Goal: Navigation & Orientation: Find specific page/section

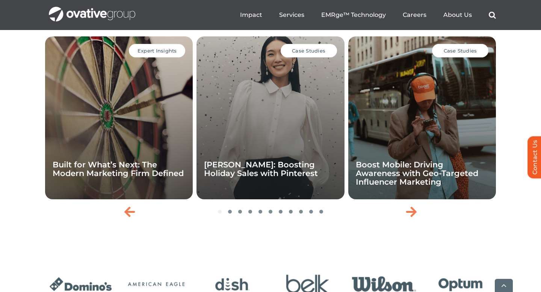
scroll to position [1621, 0]
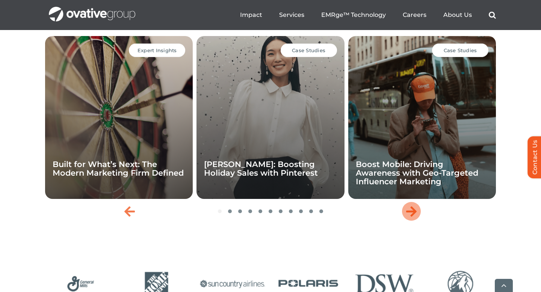
click at [413, 218] on icon "Next slide" at bounding box center [411, 212] width 11 height 12
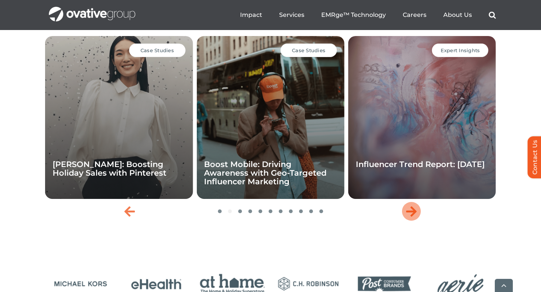
click at [413, 218] on icon "Next slide" at bounding box center [411, 212] width 11 height 12
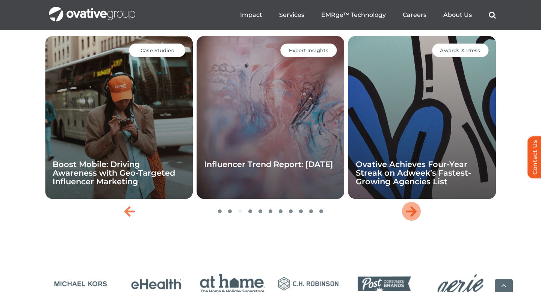
click at [413, 218] on icon "Next slide" at bounding box center [411, 212] width 11 height 12
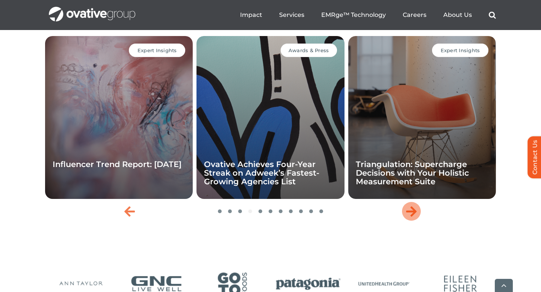
click at [413, 218] on icon "Next slide" at bounding box center [411, 212] width 11 height 12
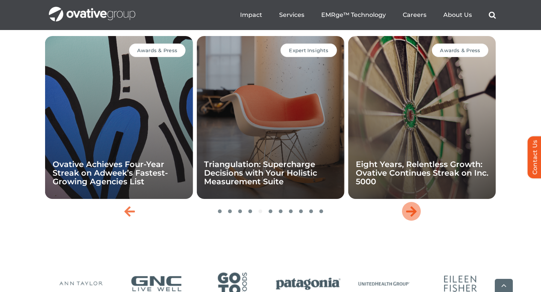
click at [413, 218] on icon "Next slide" at bounding box center [411, 212] width 11 height 12
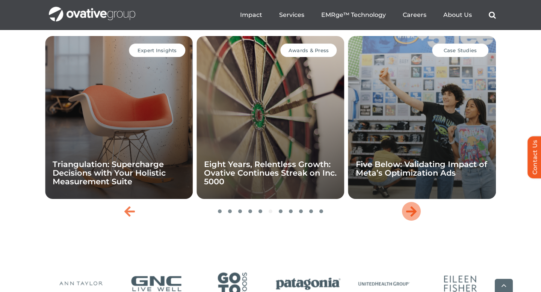
click at [413, 218] on icon "Next slide" at bounding box center [411, 212] width 11 height 12
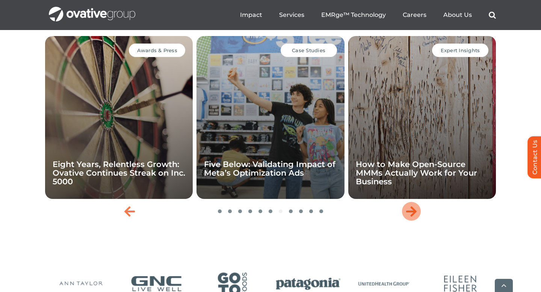
click at [413, 218] on icon "Next slide" at bounding box center [411, 212] width 11 height 12
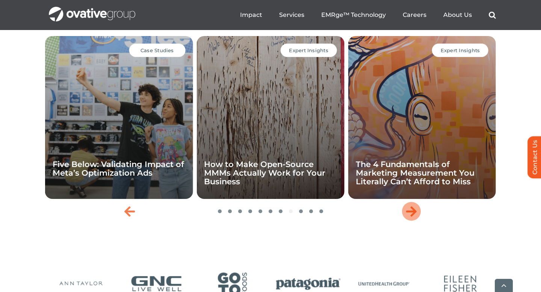
click at [413, 218] on icon "Next slide" at bounding box center [411, 212] width 11 height 12
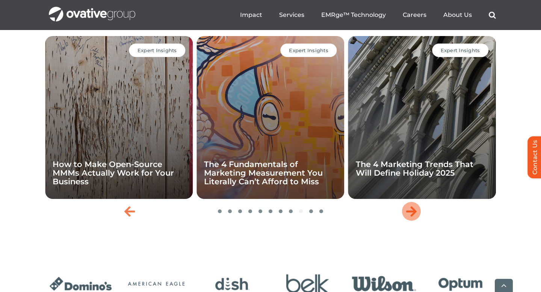
click at [413, 218] on icon "Next slide" at bounding box center [411, 212] width 11 height 12
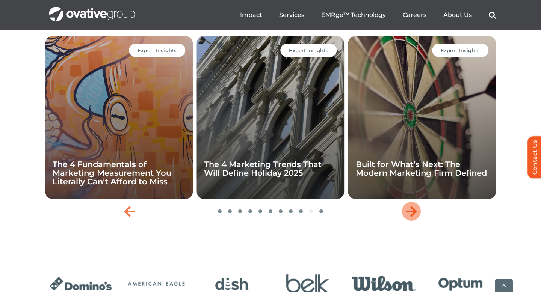
click at [413, 218] on icon "Next slide" at bounding box center [411, 212] width 11 height 12
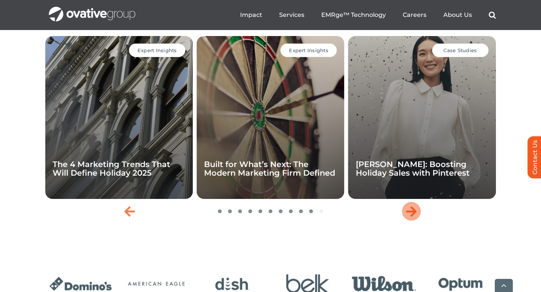
click at [413, 218] on icon "Next slide" at bounding box center [411, 212] width 11 height 12
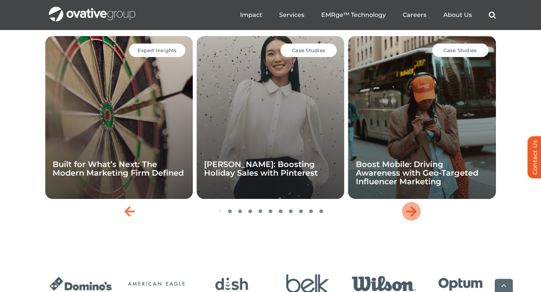
click at [413, 218] on icon "Next slide" at bounding box center [411, 212] width 11 height 12
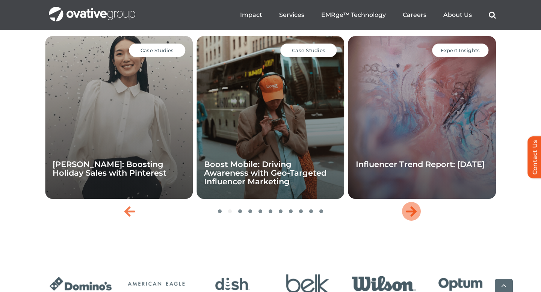
click at [413, 218] on icon "Next slide" at bounding box center [411, 212] width 11 height 12
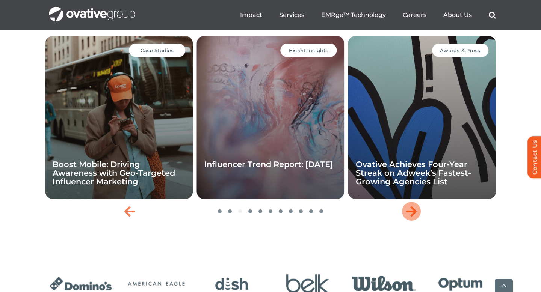
click at [413, 218] on icon "Next slide" at bounding box center [411, 212] width 11 height 12
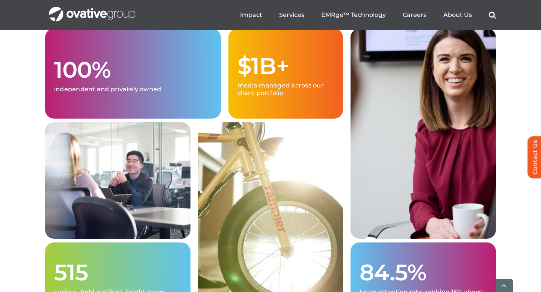
scroll to position [1923, 0]
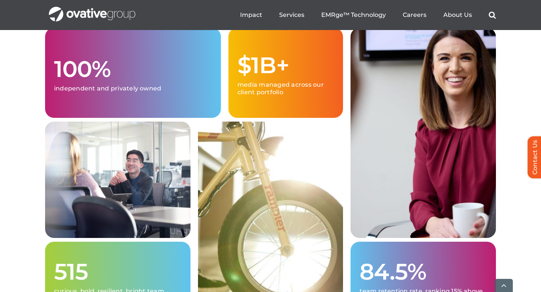
click at [156, 92] on p "independent and privately owned" at bounding box center [133, 89] width 158 height 8
click at [129, 92] on p "independent and privately owned" at bounding box center [133, 89] width 158 height 8
click at [96, 81] on h1 "100%" at bounding box center [133, 69] width 158 height 24
click at [189, 81] on h1 "100%" at bounding box center [133, 69] width 158 height 24
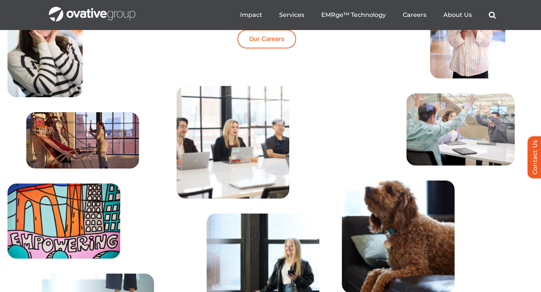
scroll to position [2425, 0]
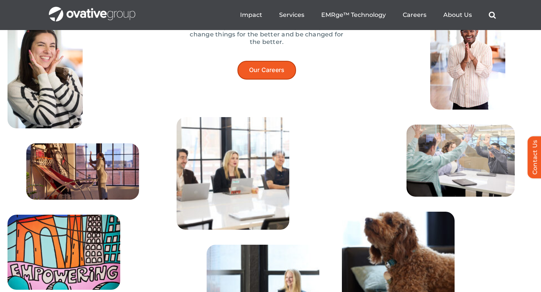
click at [262, 74] on span "Our Careers" at bounding box center [267, 70] width 36 height 7
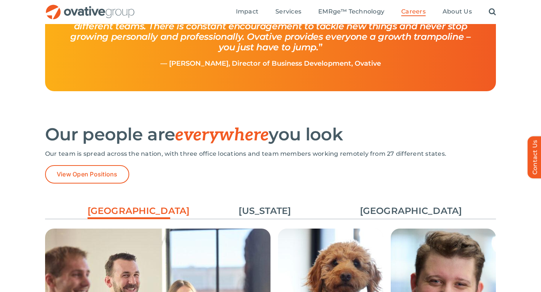
scroll to position [996, 0]
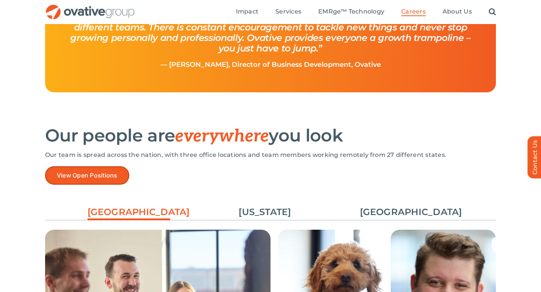
click at [106, 181] on link "View Open Positions" at bounding box center [87, 175] width 84 height 18
